Goal: Task Accomplishment & Management: Complete application form

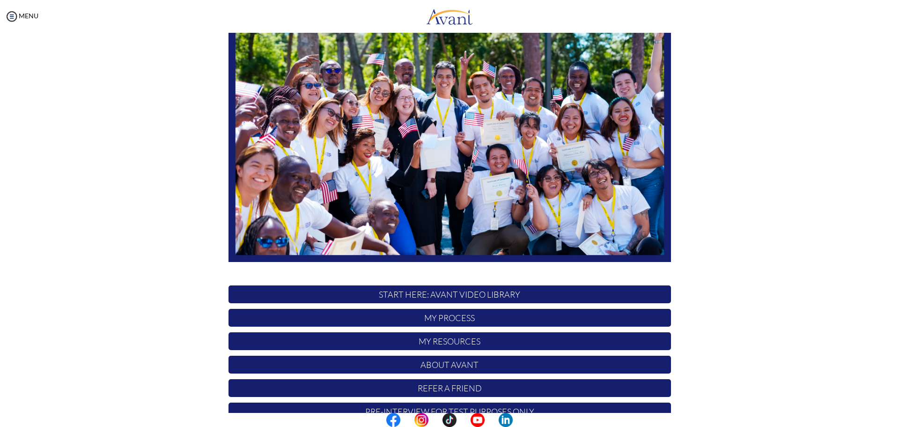
scroll to position [94, 0]
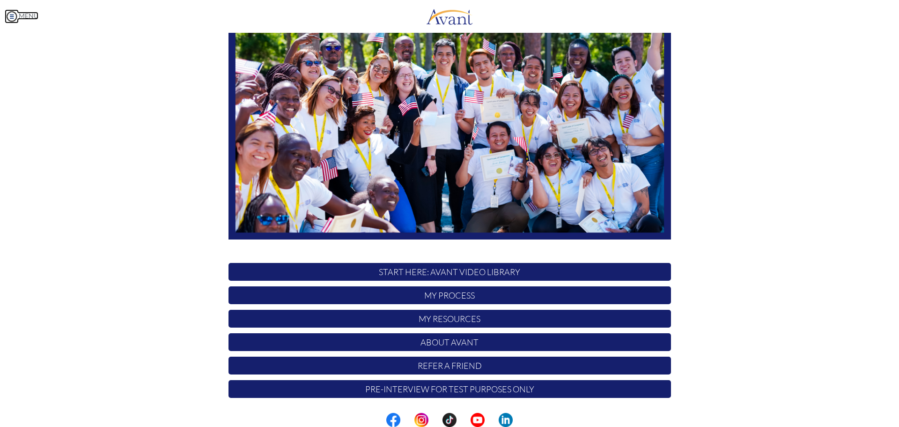
click at [14, 14] on img at bounding box center [12, 16] width 14 height 14
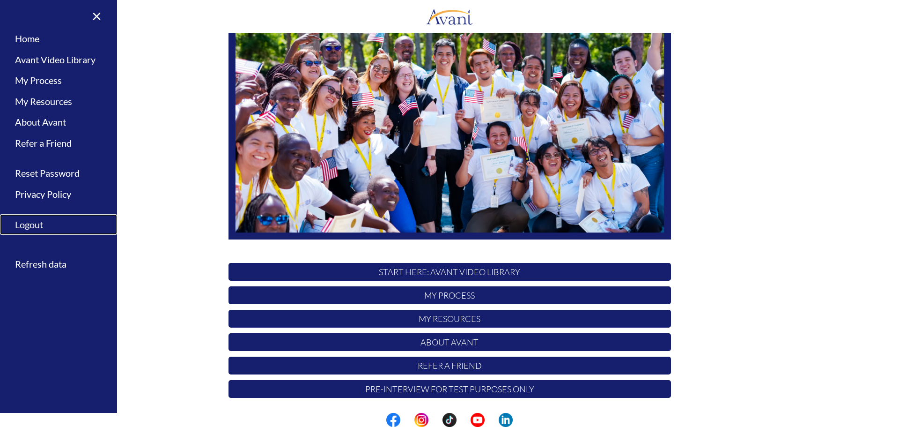
click at [33, 222] on link "Logout" at bounding box center [58, 224] width 117 height 21
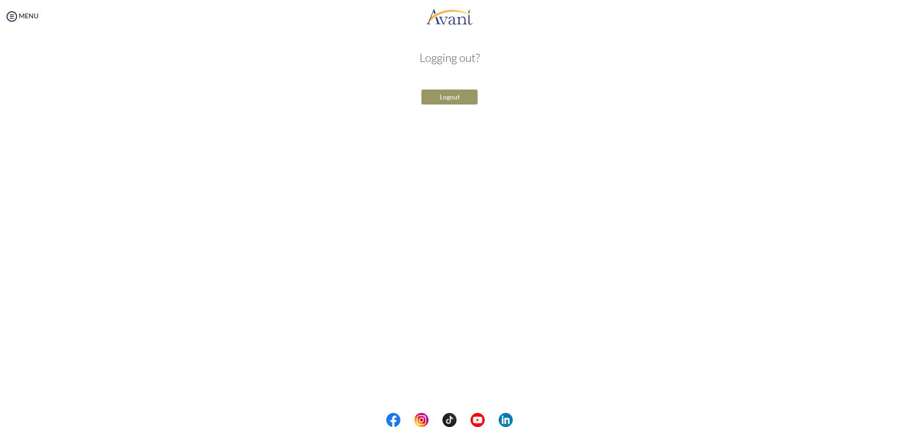
click at [444, 96] on button "Logout" at bounding box center [449, 96] width 56 height 15
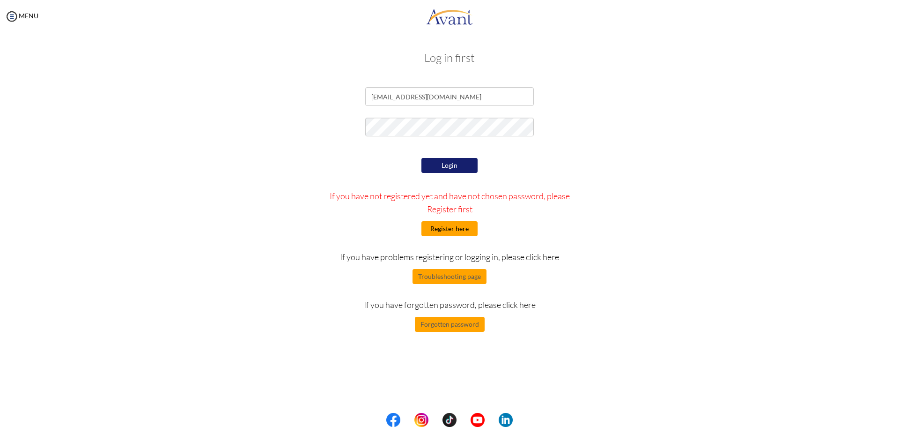
click at [441, 227] on button "Register here" at bounding box center [449, 228] width 56 height 15
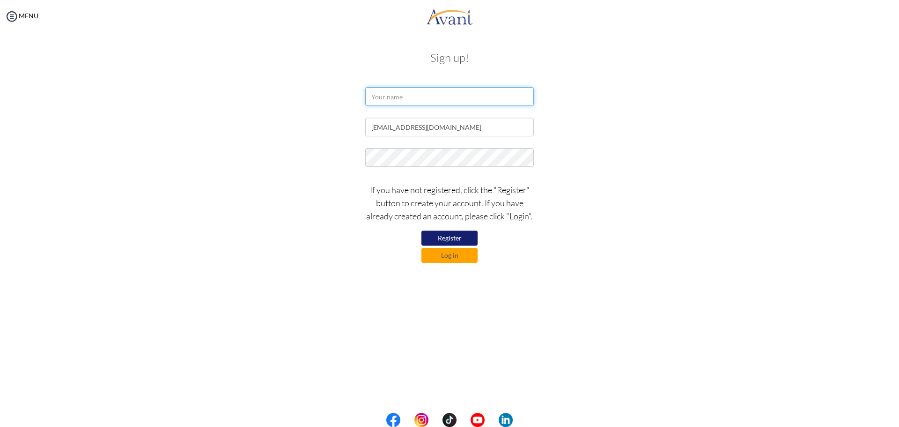
click at [379, 92] on input "text" at bounding box center [449, 96] width 169 height 19
type input "Kiya Daba"
click at [441, 240] on button "Register" at bounding box center [449, 237] width 56 height 15
click at [442, 240] on button "Register" at bounding box center [449, 237] width 56 height 15
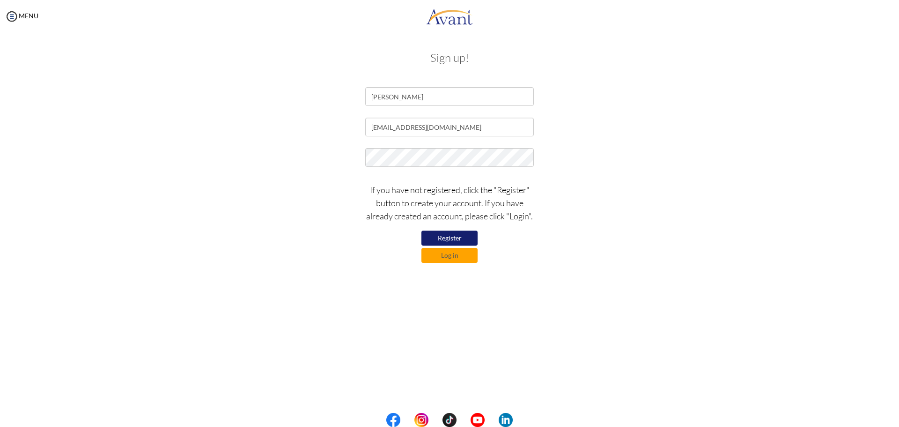
click at [451, 238] on button "Register" at bounding box center [449, 237] width 56 height 15
click at [456, 238] on button "Register" at bounding box center [449, 237] width 56 height 15
click at [456, 239] on button "Register" at bounding box center [449, 238] width 56 height 16
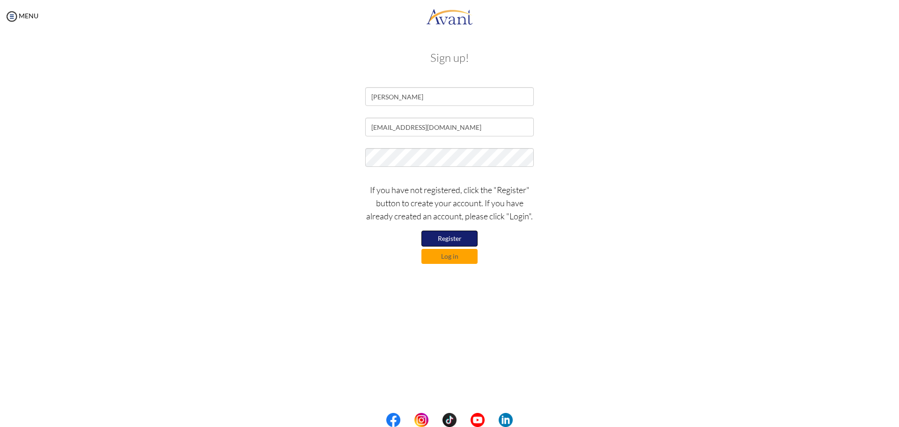
click at [456, 239] on button "Register" at bounding box center [449, 238] width 56 height 16
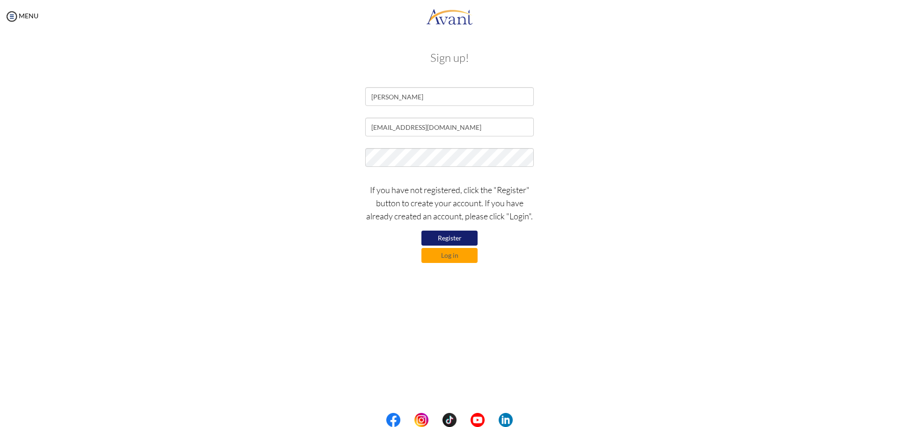
click at [454, 243] on button "Register" at bounding box center [449, 237] width 56 height 15
click at [444, 241] on button "Register" at bounding box center [449, 238] width 56 height 16
click at [435, 239] on button "Register" at bounding box center [449, 238] width 56 height 16
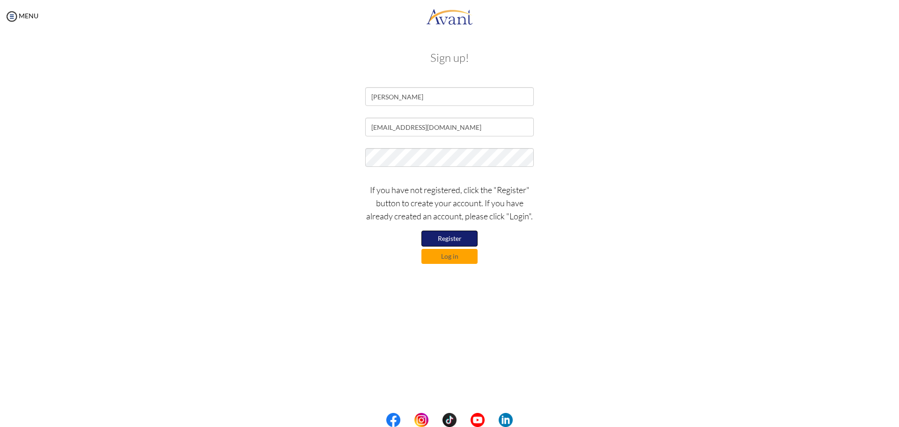
click at [435, 239] on button "Register" at bounding box center [449, 238] width 56 height 16
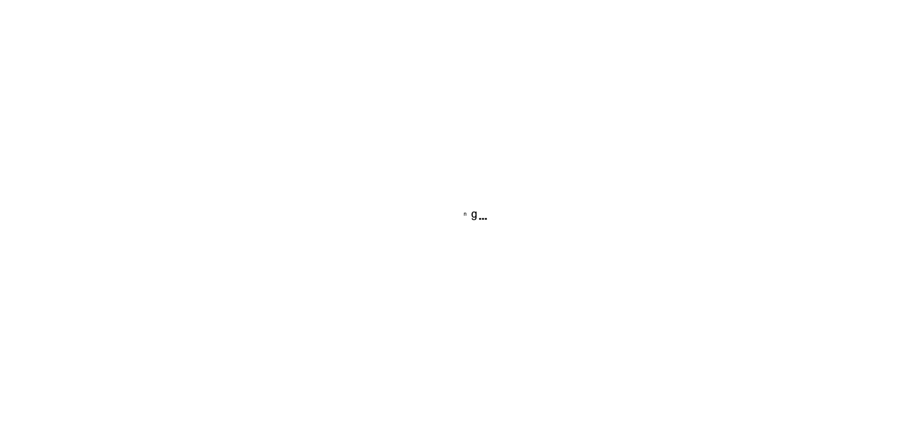
scroll to position [1434, 0]
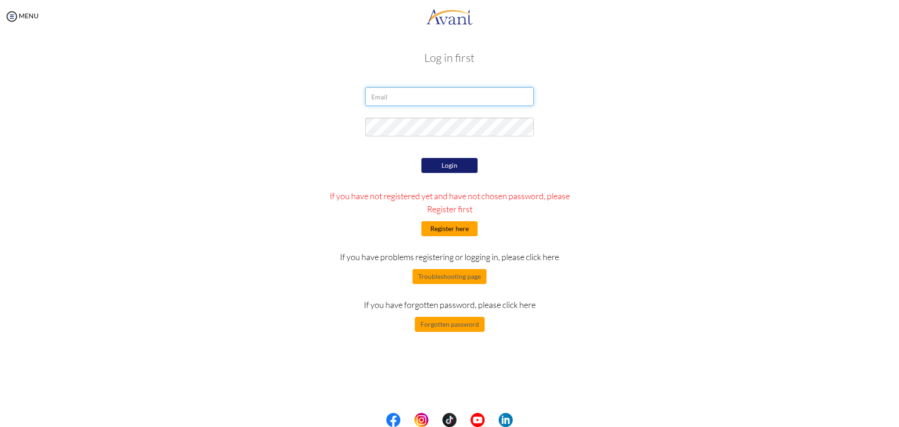
type input "[EMAIL_ADDRESS][DOMAIN_NAME]"
click at [443, 231] on button "Register here" at bounding box center [449, 228] width 56 height 15
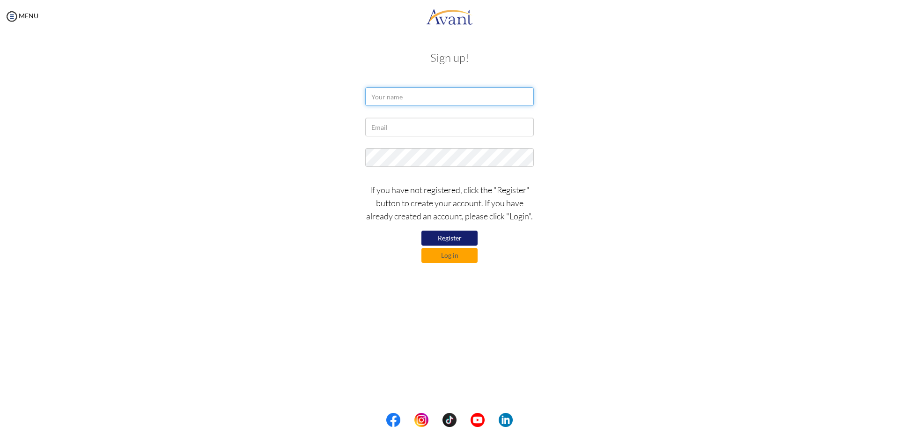
click at [376, 96] on input "text" at bounding box center [449, 96] width 169 height 19
type input "KIiya Guluma"
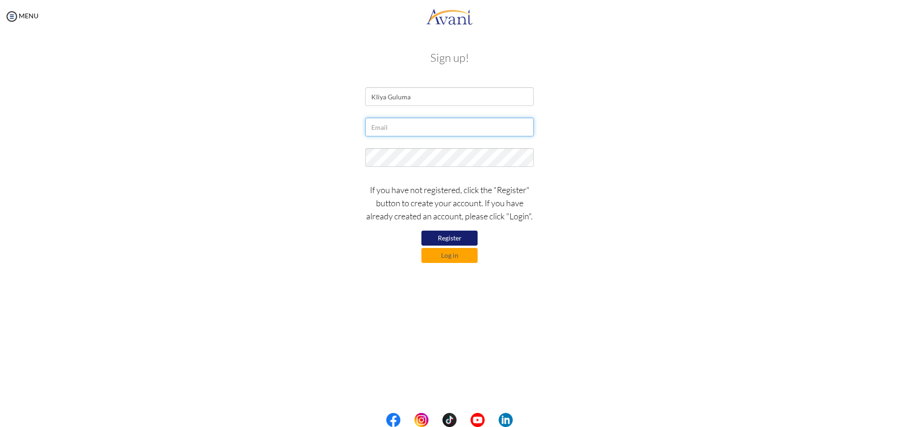
click at [377, 127] on input "text" at bounding box center [449, 127] width 169 height 19
type input "[EMAIL_ADDRESS][DOMAIN_NAME]"
click at [546, 287] on div "My Status What is the next step? We would like you to watch the introductory vi…" at bounding box center [449, 246] width 899 height 427
click at [453, 237] on button "Register" at bounding box center [449, 237] width 56 height 15
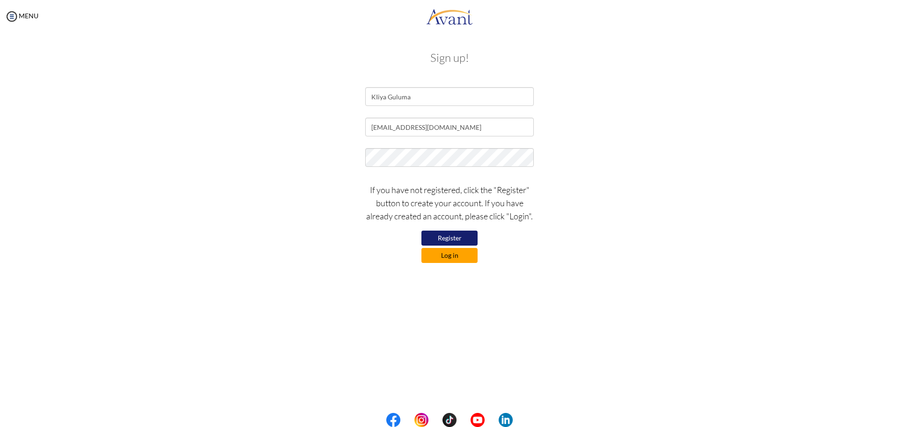
click at [444, 259] on button "Log in" at bounding box center [449, 255] width 56 height 15
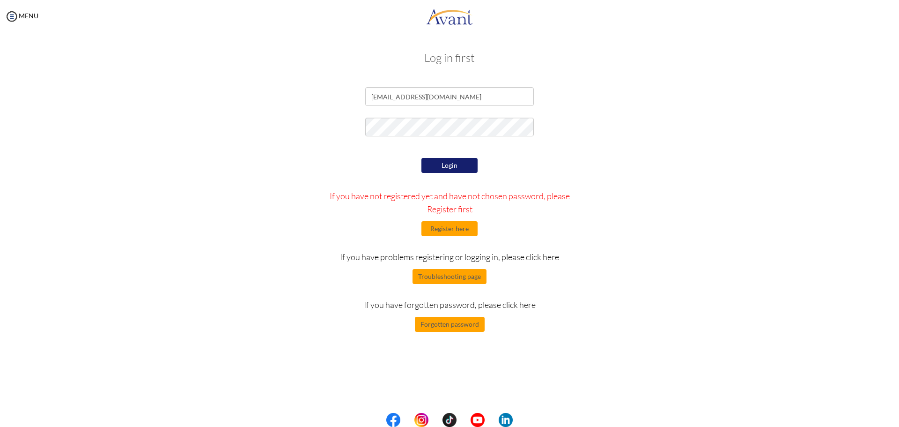
click at [455, 166] on button "Login" at bounding box center [449, 165] width 56 height 15
click at [450, 160] on button "Login" at bounding box center [449, 165] width 56 height 15
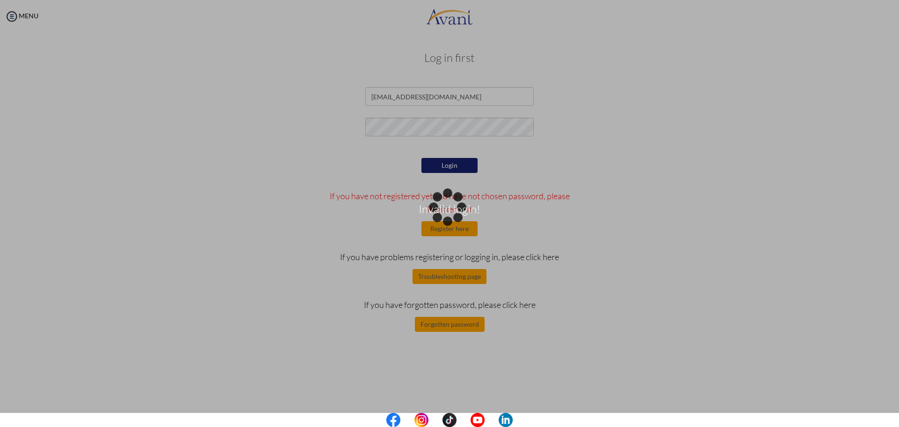
click at [452, 220] on div "Invalid login!" at bounding box center [449, 213] width 13 height 13
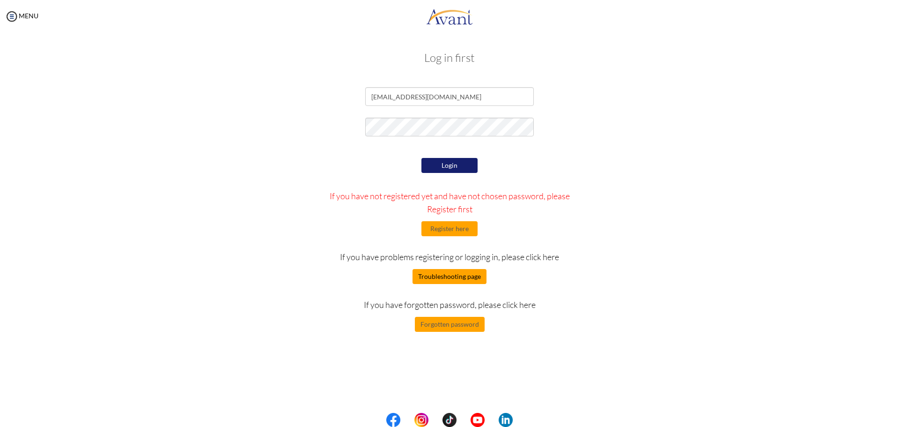
click at [449, 275] on button "Troubleshooting page" at bounding box center [449, 276] width 74 height 15
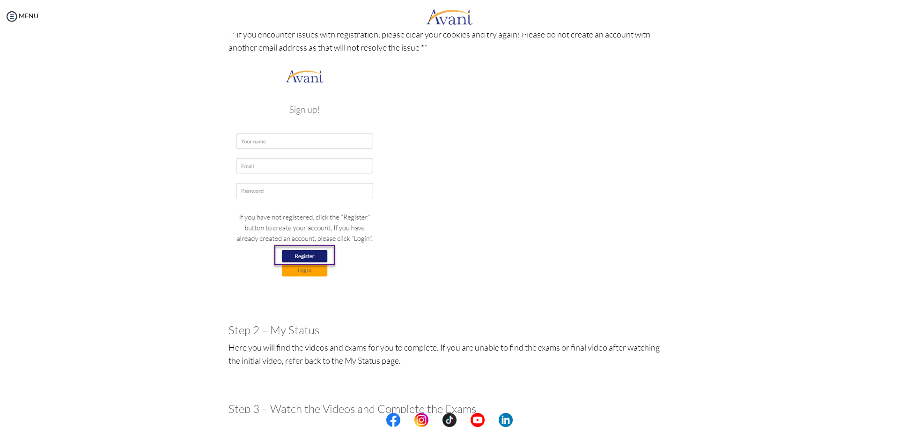
scroll to position [0, 0]
